Goal: Use online tool/utility: Utilize a website feature to perform a specific function

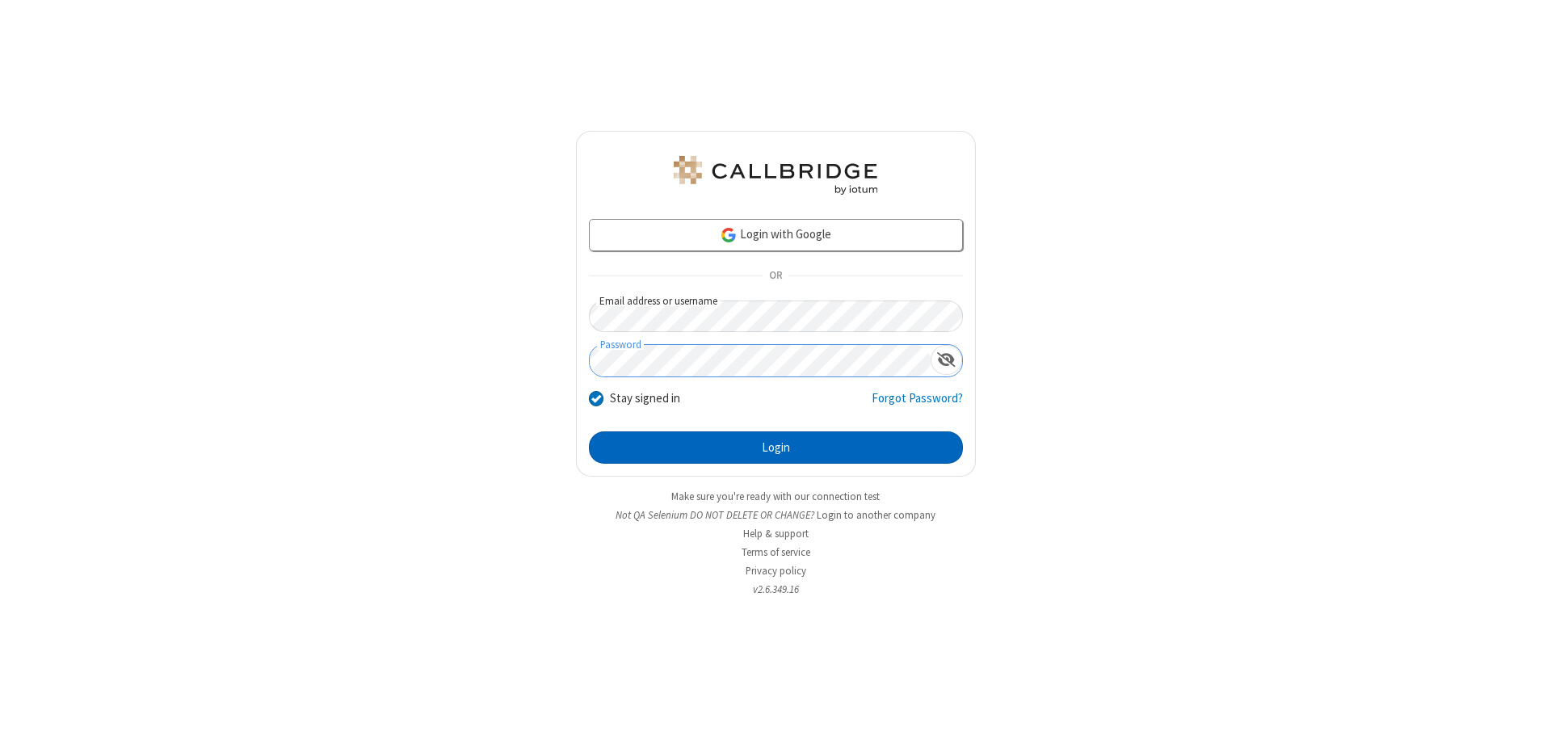
click at [776, 448] on button "Login" at bounding box center [776, 447] width 374 height 32
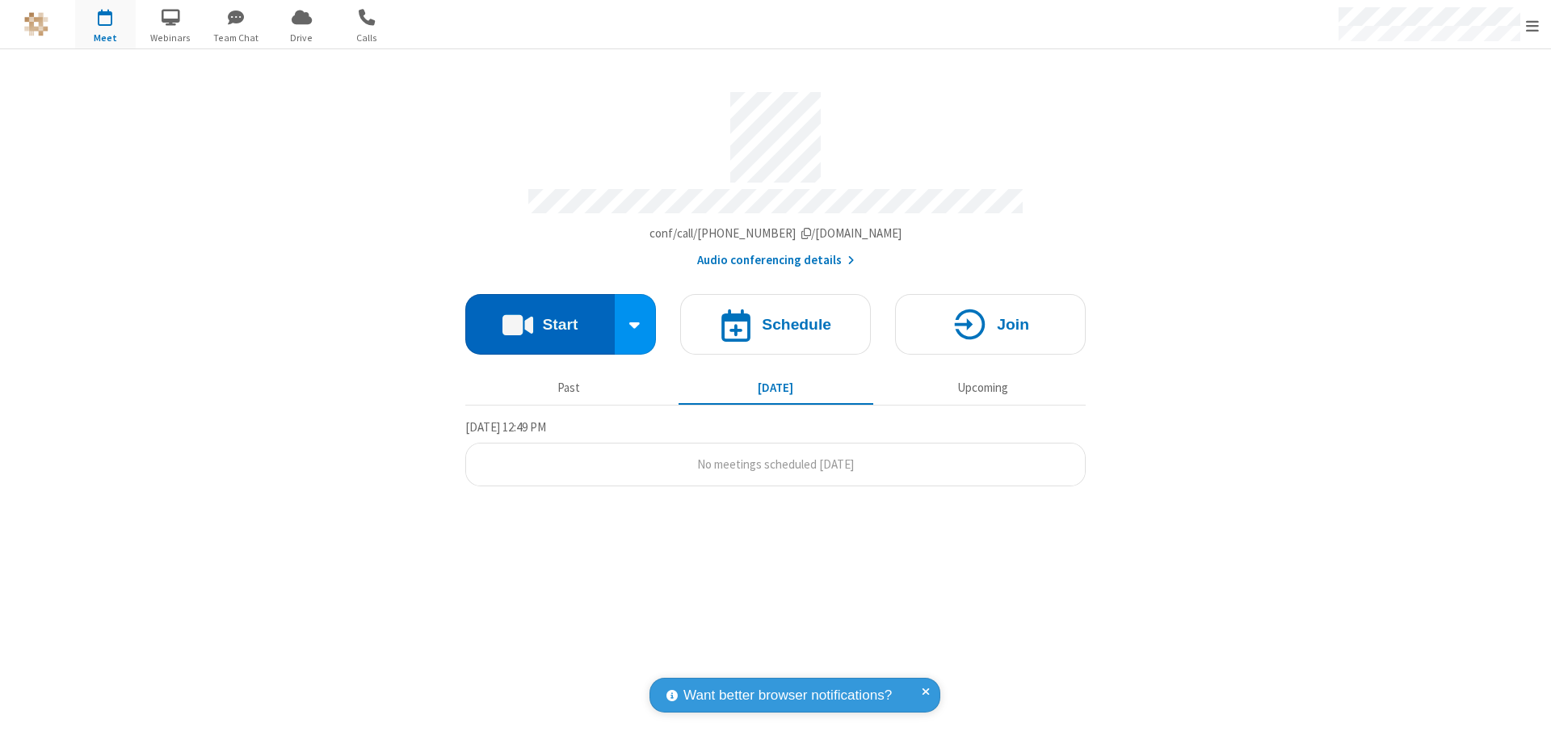
click at [540, 317] on button "Start" at bounding box center [539, 324] width 149 height 61
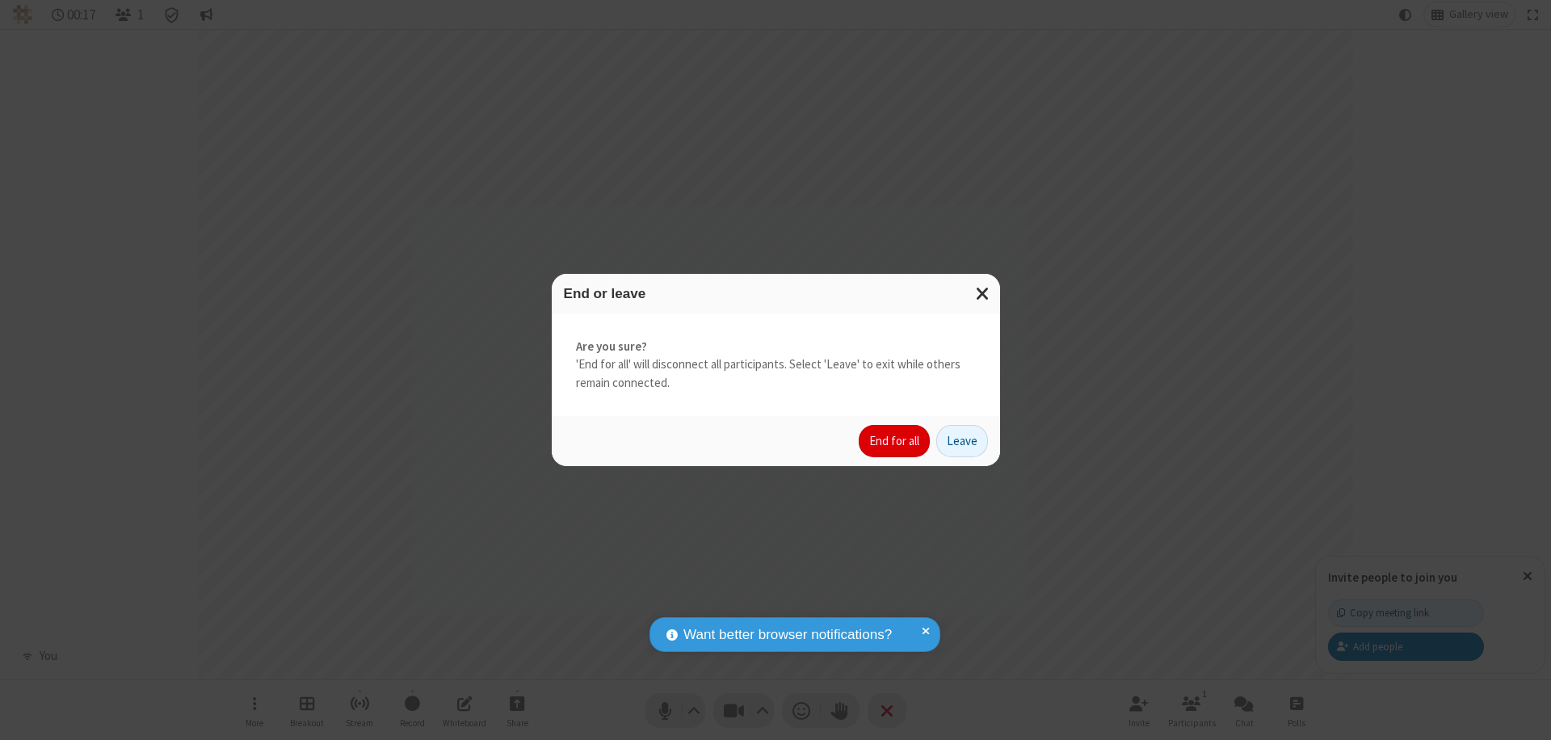
click at [895, 441] on button "End for all" at bounding box center [894, 441] width 71 height 32
